Goal: Task Accomplishment & Management: Manage account settings

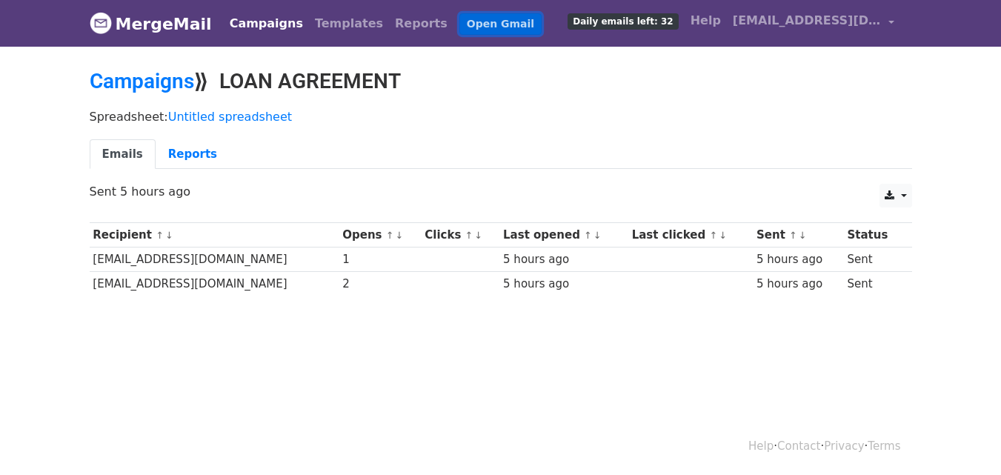
click at [459, 30] on link "Open Gmail" at bounding box center [500, 23] width 82 height 21
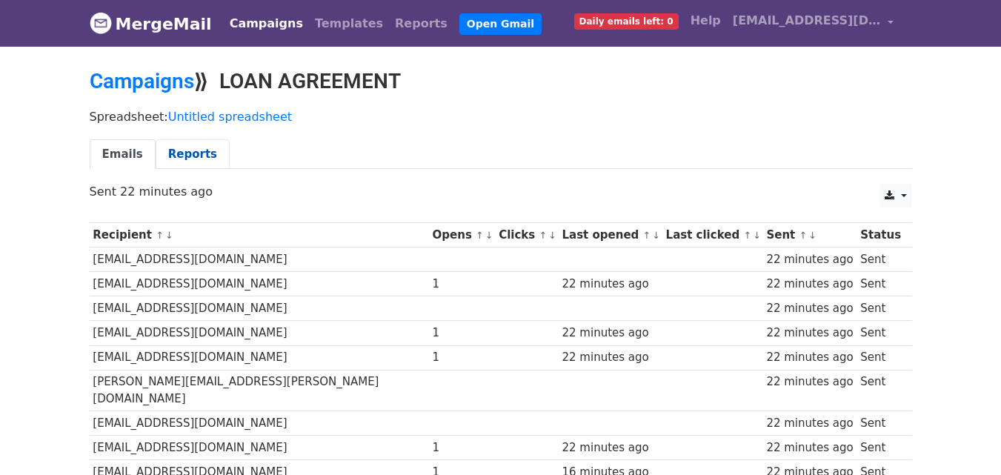
click at [187, 148] on link "Reports" at bounding box center [193, 154] width 74 height 30
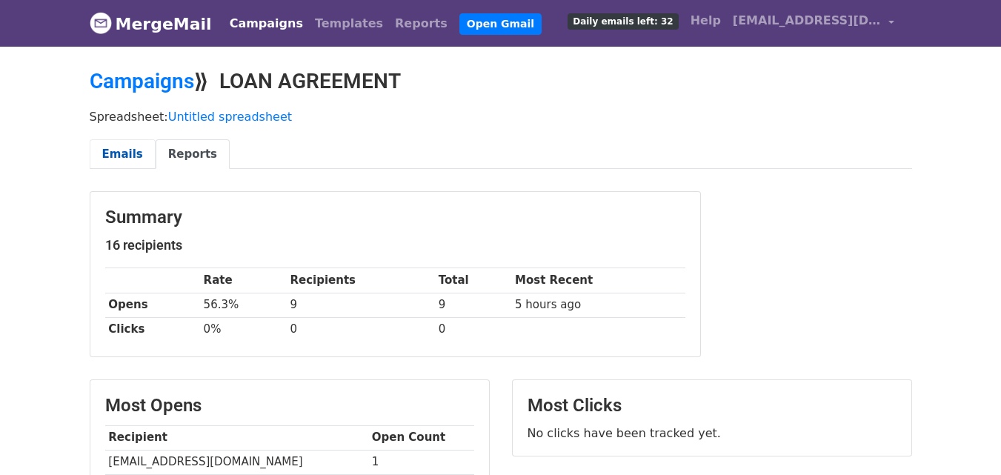
click at [118, 154] on link "Emails" at bounding box center [123, 154] width 66 height 30
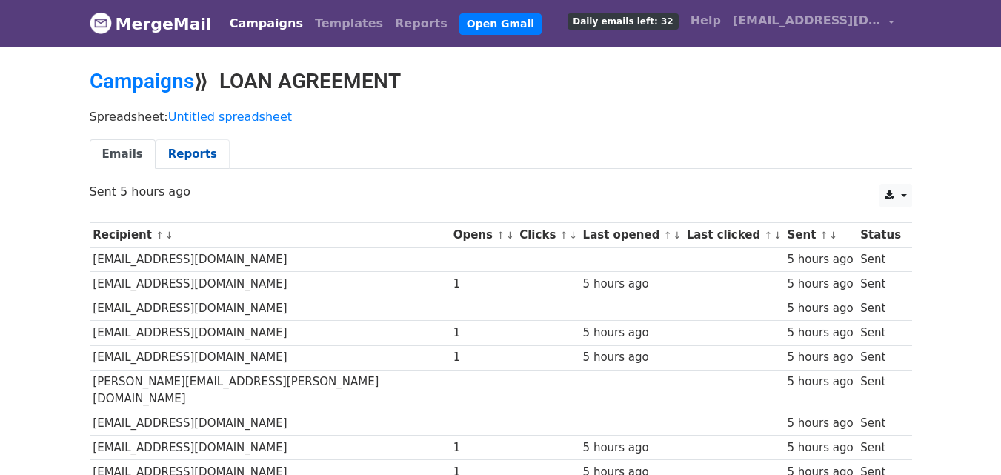
click at [170, 157] on link "Reports" at bounding box center [193, 154] width 74 height 30
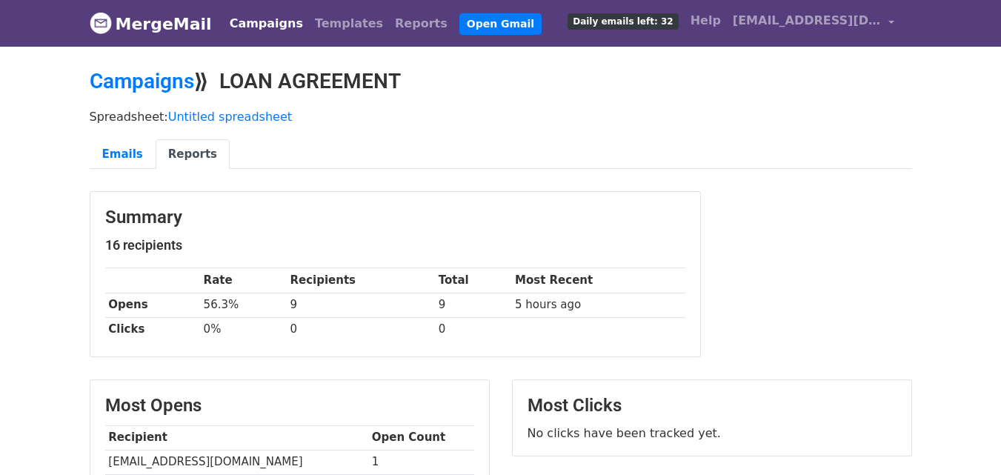
drag, startPoint x: 279, startPoint y: 117, endPoint x: 447, endPoint y: 259, distance: 219.8
click at [447, 259] on main "Campaigns ⟫ LOAN AGREEMENT Spreadsheet: Untitled spreadsheet Emails Reports Sum…" at bounding box center [501, 434] width 845 height 731
click at [361, 147] on ul "Emails Reports" at bounding box center [501, 154] width 823 height 30
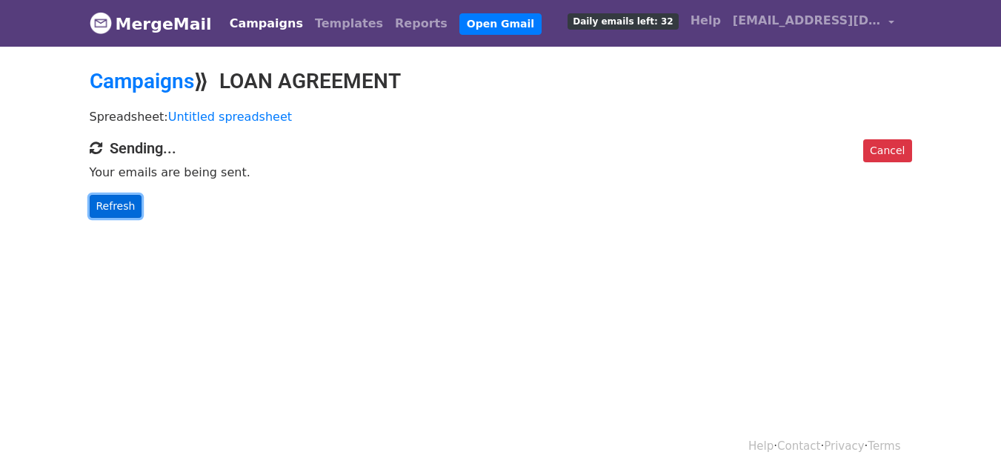
click at [119, 215] on link "Refresh" at bounding box center [116, 206] width 53 height 23
click at [124, 210] on link "Refresh" at bounding box center [116, 206] width 53 height 23
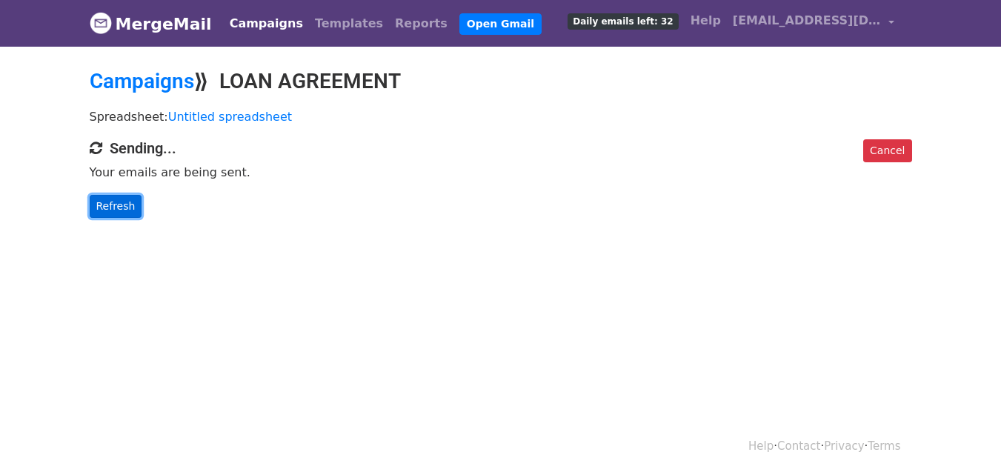
click at [110, 199] on link "Refresh" at bounding box center [116, 206] width 53 height 23
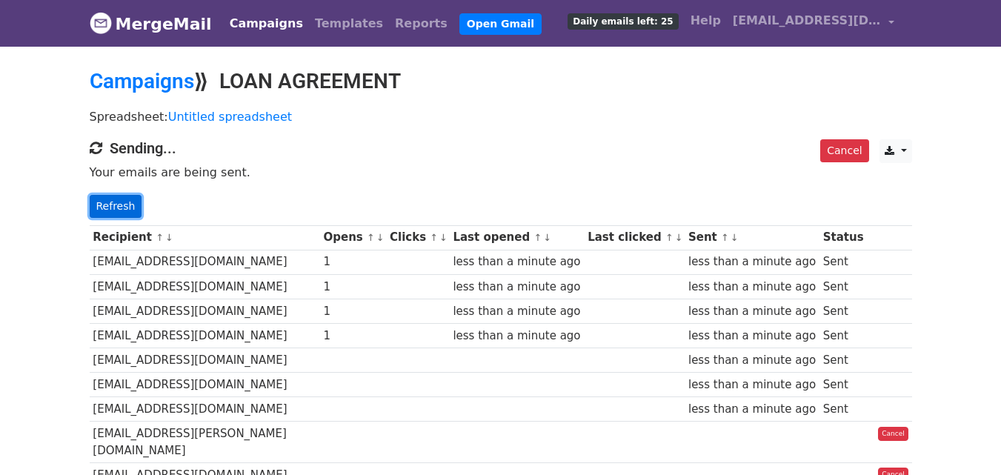
click at [118, 208] on link "Refresh" at bounding box center [116, 206] width 53 height 23
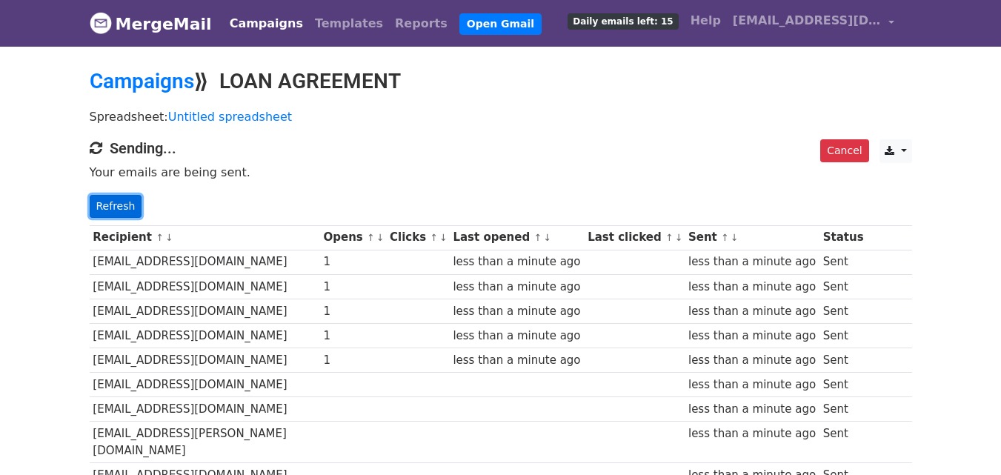
click at [123, 213] on link "Refresh" at bounding box center [116, 206] width 53 height 23
click at [123, 212] on link "Refresh" at bounding box center [116, 206] width 53 height 23
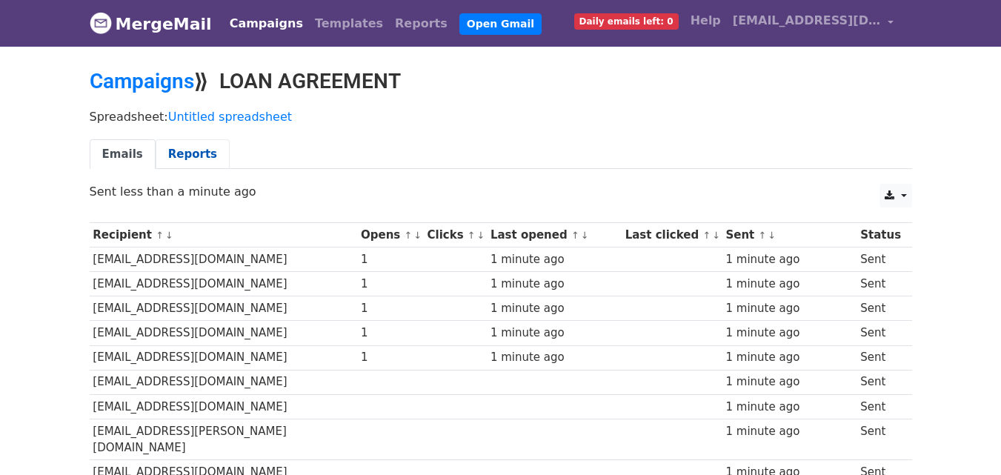
click at [189, 162] on link "Reports" at bounding box center [193, 154] width 74 height 30
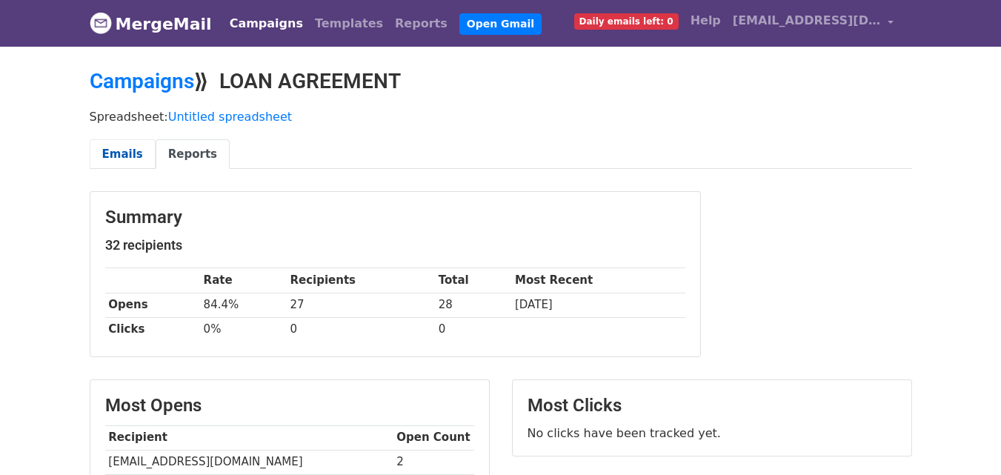
click at [136, 145] on link "Emails" at bounding box center [123, 154] width 66 height 30
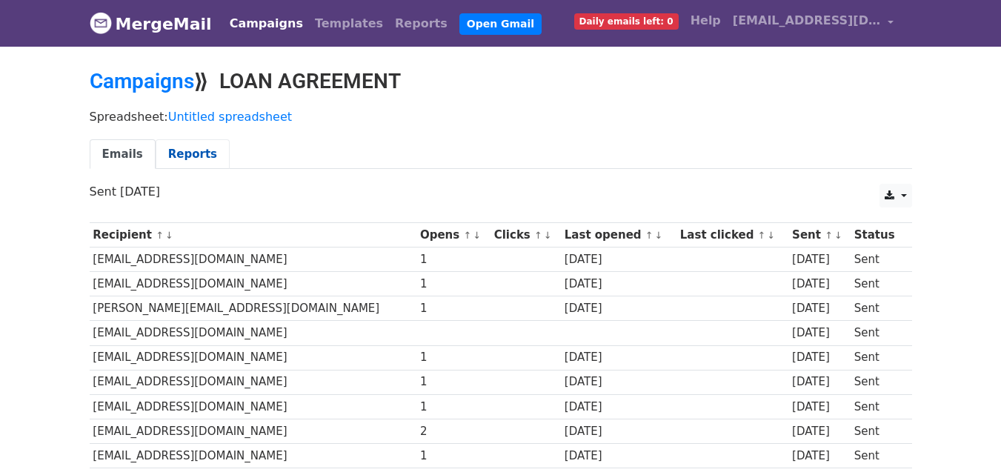
click at [190, 153] on link "Reports" at bounding box center [193, 154] width 74 height 30
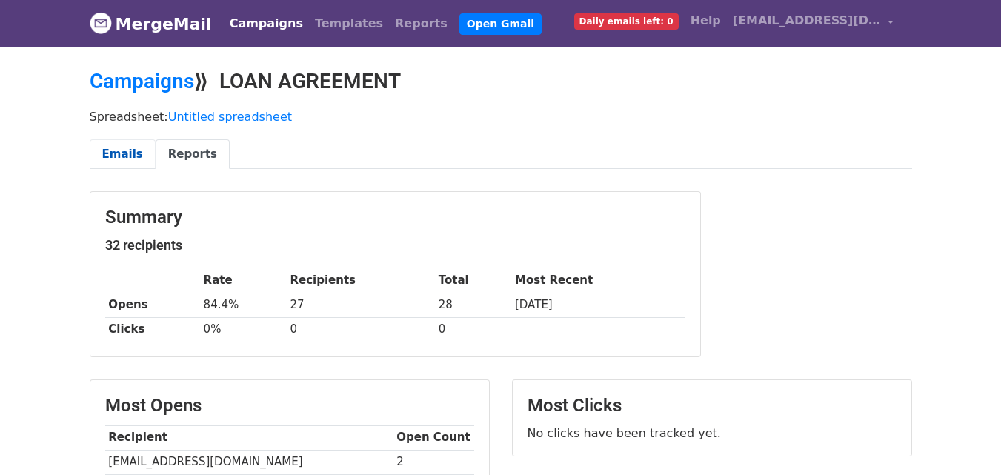
click at [124, 151] on link "Emails" at bounding box center [123, 154] width 66 height 30
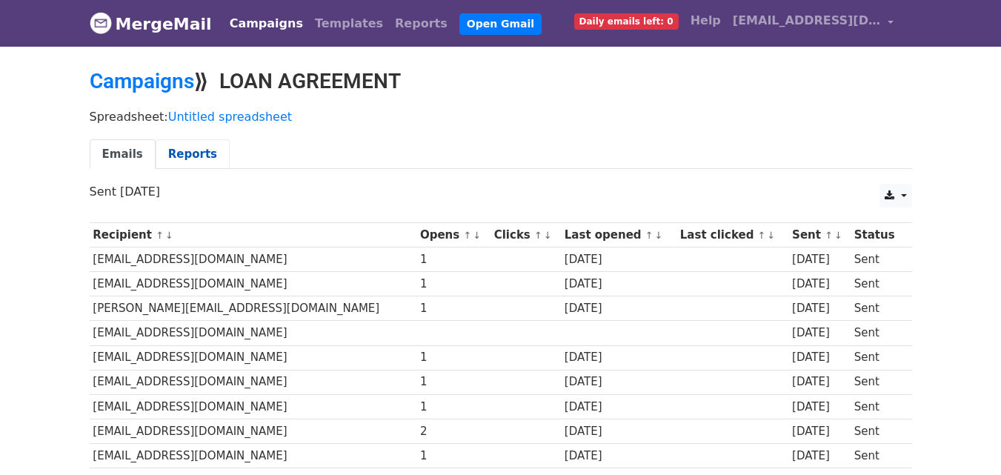
click at [181, 147] on link "Reports" at bounding box center [193, 154] width 74 height 30
